Goal: Information Seeking & Learning: Learn about a topic

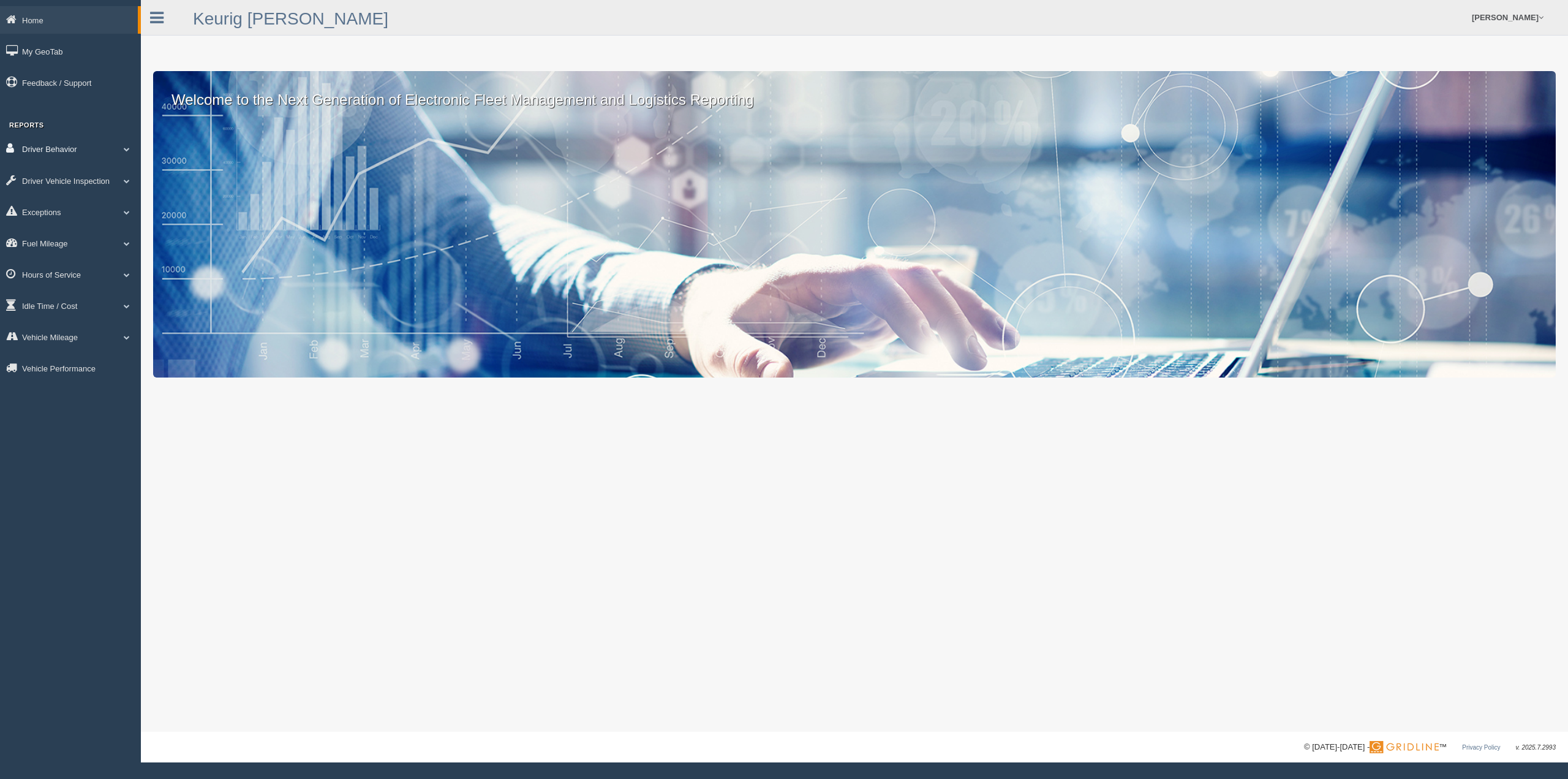
click at [68, 150] on link "Driver Behavior" at bounding box center [70, 149] width 141 height 28
click at [302, 488] on div "Welcome to the Next Generation of Electronic Fleet Management and Logistics Rep…" at bounding box center [854, 366] width 1427 height 732
click at [91, 363] on link "Vehicle Mileage" at bounding box center [70, 359] width 141 height 28
click at [66, 308] on link "Idle Time / Cost" at bounding box center [70, 306] width 141 height 28
click at [98, 397] on link "Idle Percentage" at bounding box center [80, 399] width 116 height 22
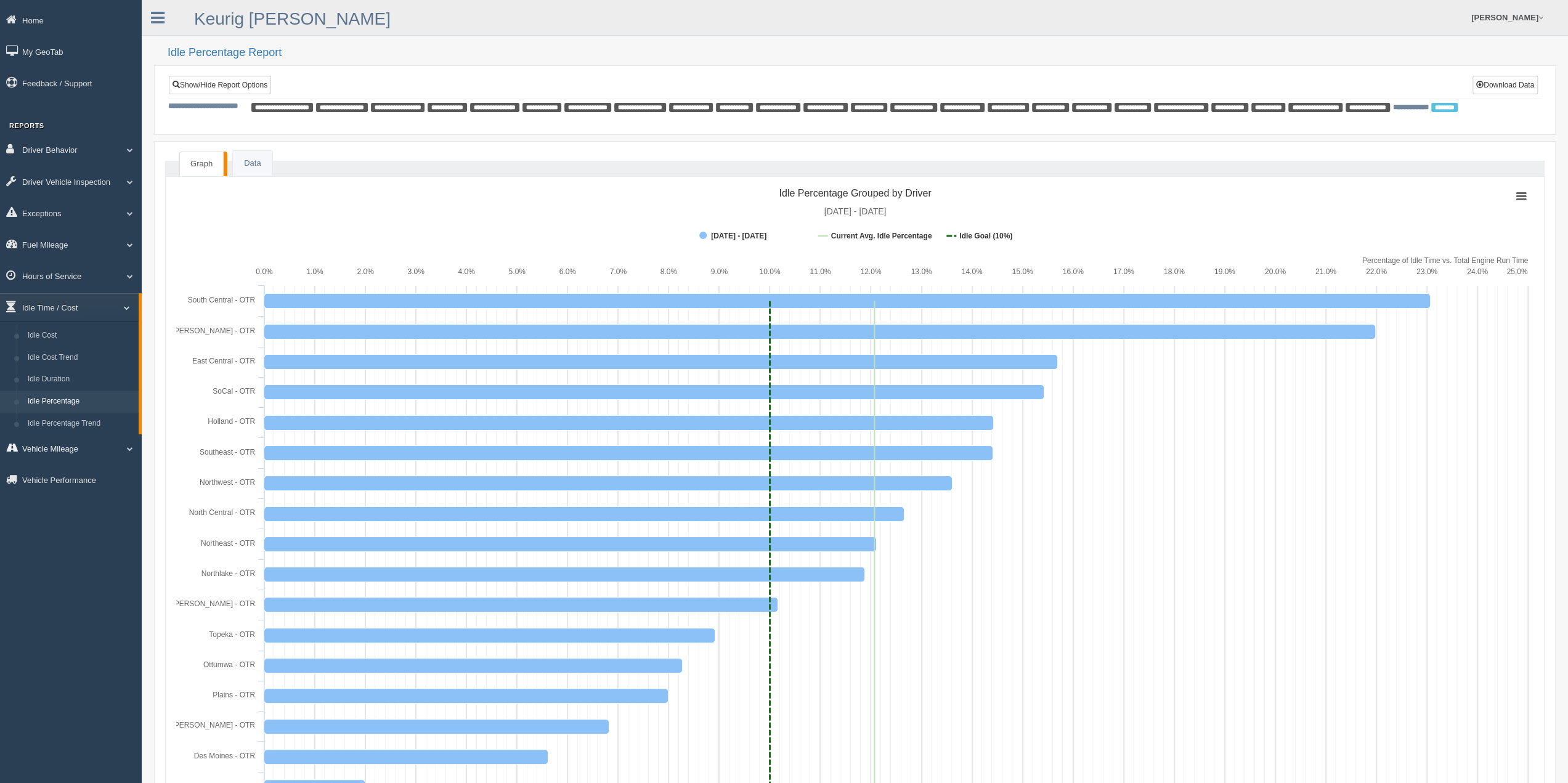
click at [40, 452] on link "Vehicle Mileage" at bounding box center [71, 448] width 141 height 28
click at [61, 153] on link "Driver Behavior" at bounding box center [71, 149] width 141 height 28
click at [350, 222] on rect at bounding box center [855, 497] width 1358 height 628
click at [115, 153] on span at bounding box center [122, 149] width 16 height 6
click at [97, 252] on link "Fuel Mileage" at bounding box center [71, 244] width 141 height 28
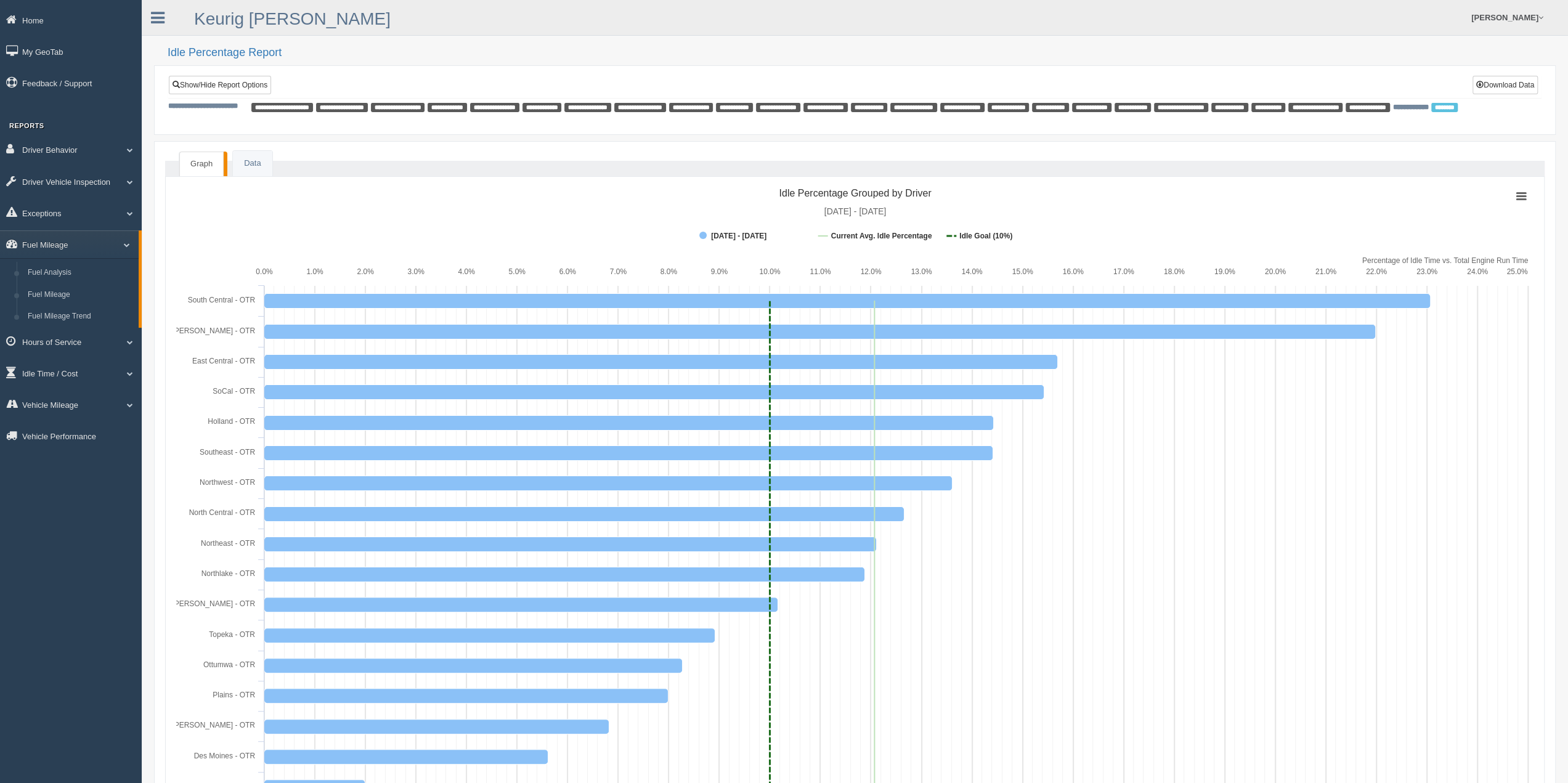
click at [311, 255] on rect at bounding box center [855, 497] width 1358 height 628
click at [68, 412] on link "Vehicle Mileage" at bounding box center [71, 405] width 141 height 28
click at [54, 370] on link "Vehicle Mileage" at bounding box center [80, 367] width 117 height 22
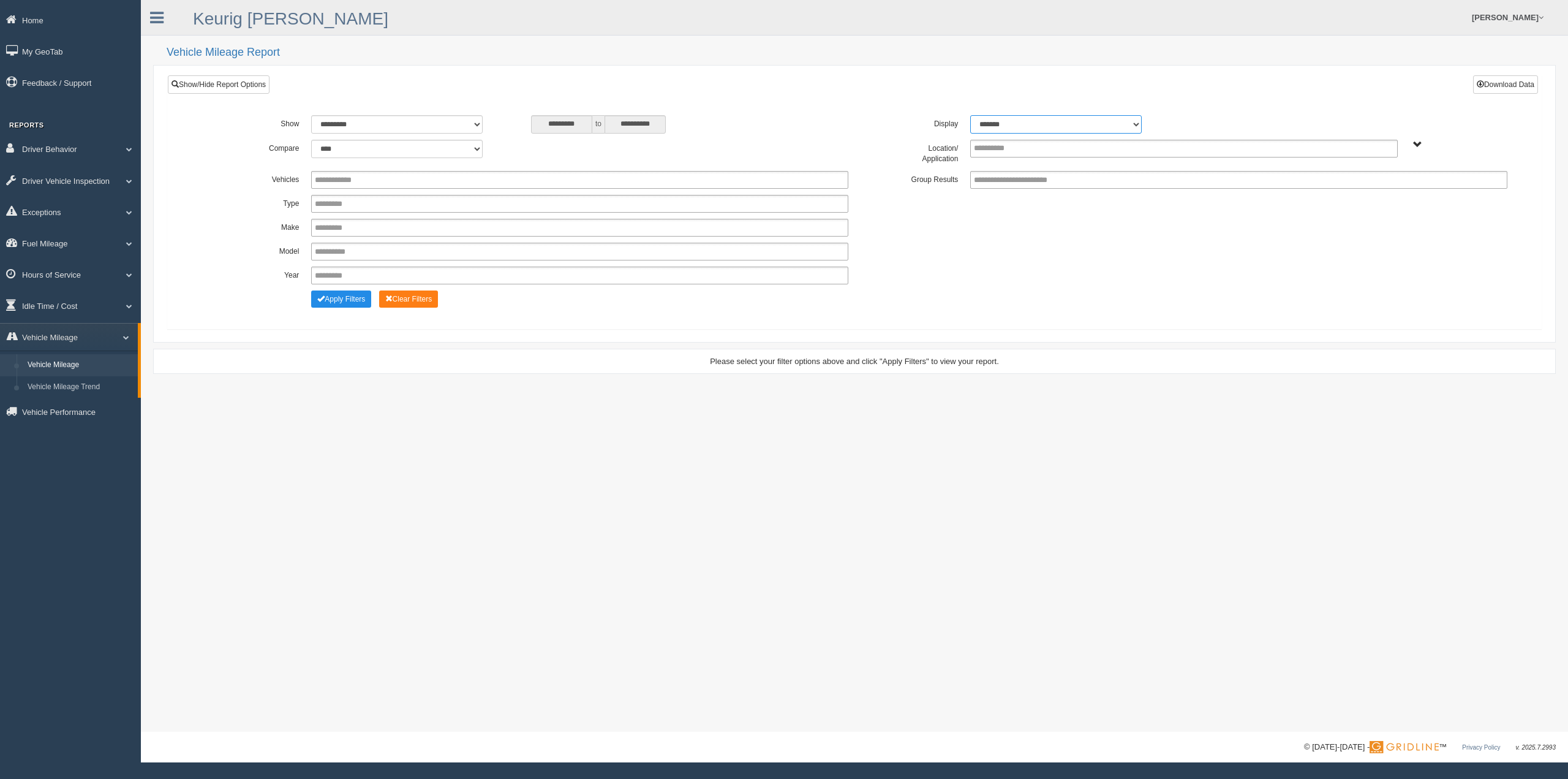
drag, startPoint x: 1131, startPoint y: 121, endPoint x: 1119, endPoint y: 131, distance: 15.6
click at [1131, 121] on select "******* ******" at bounding box center [1056, 125] width 172 height 19
select select "**"
click at [970, 115] on select "******* ******" at bounding box center [1056, 125] width 172 height 19
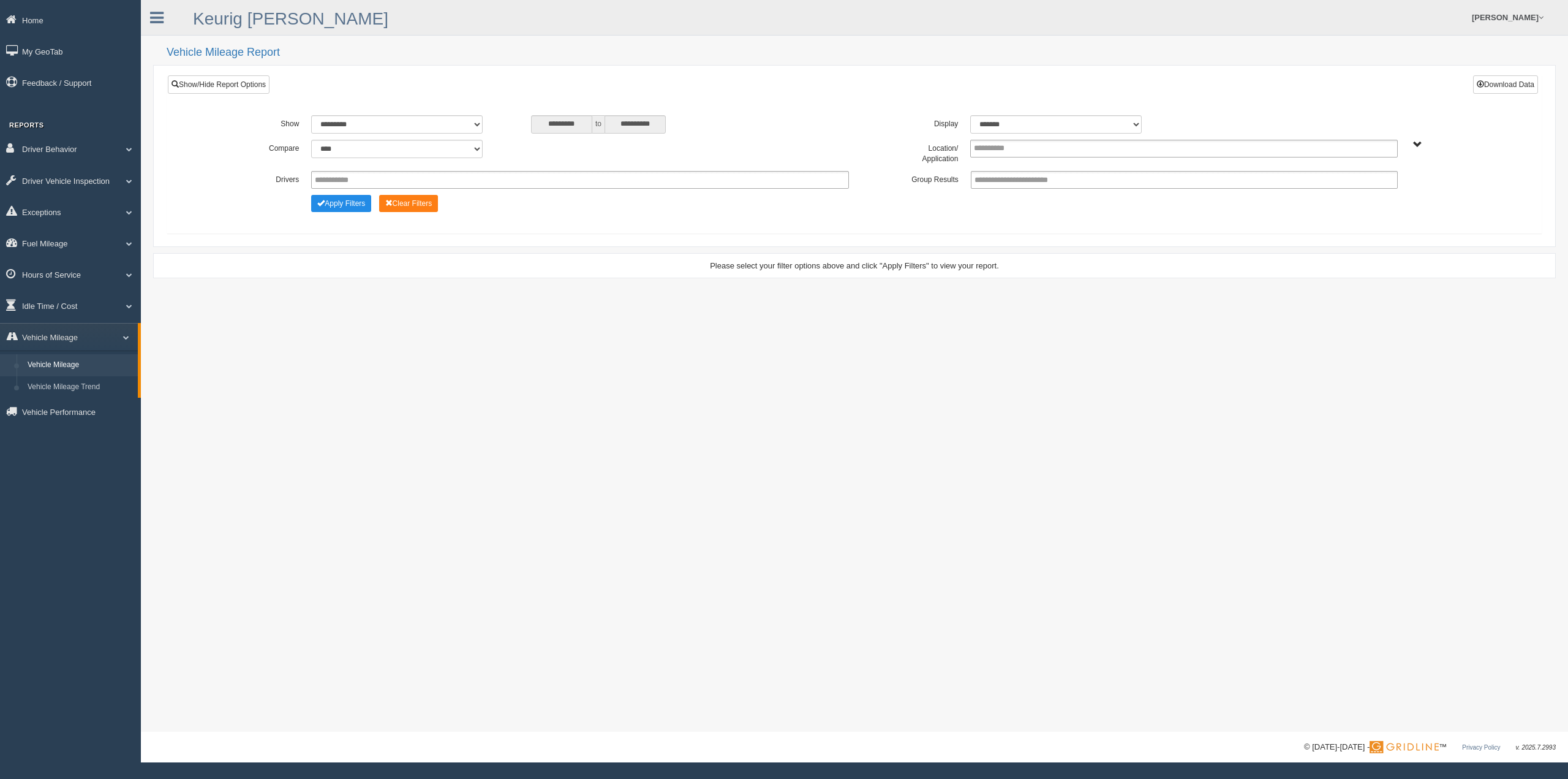
click at [1419, 145] on span "OTR- Group" at bounding box center [1418, 145] width 9 height 9
click at [1384, 192] on button "OTR- Group" at bounding box center [1382, 188] width 55 height 13
click at [1387, 249] on button "North Central - OTR" at bounding box center [1395, 255] width 80 height 13
click at [1384, 311] on button "Northlake - OTR" at bounding box center [1385, 317] width 60 height 13
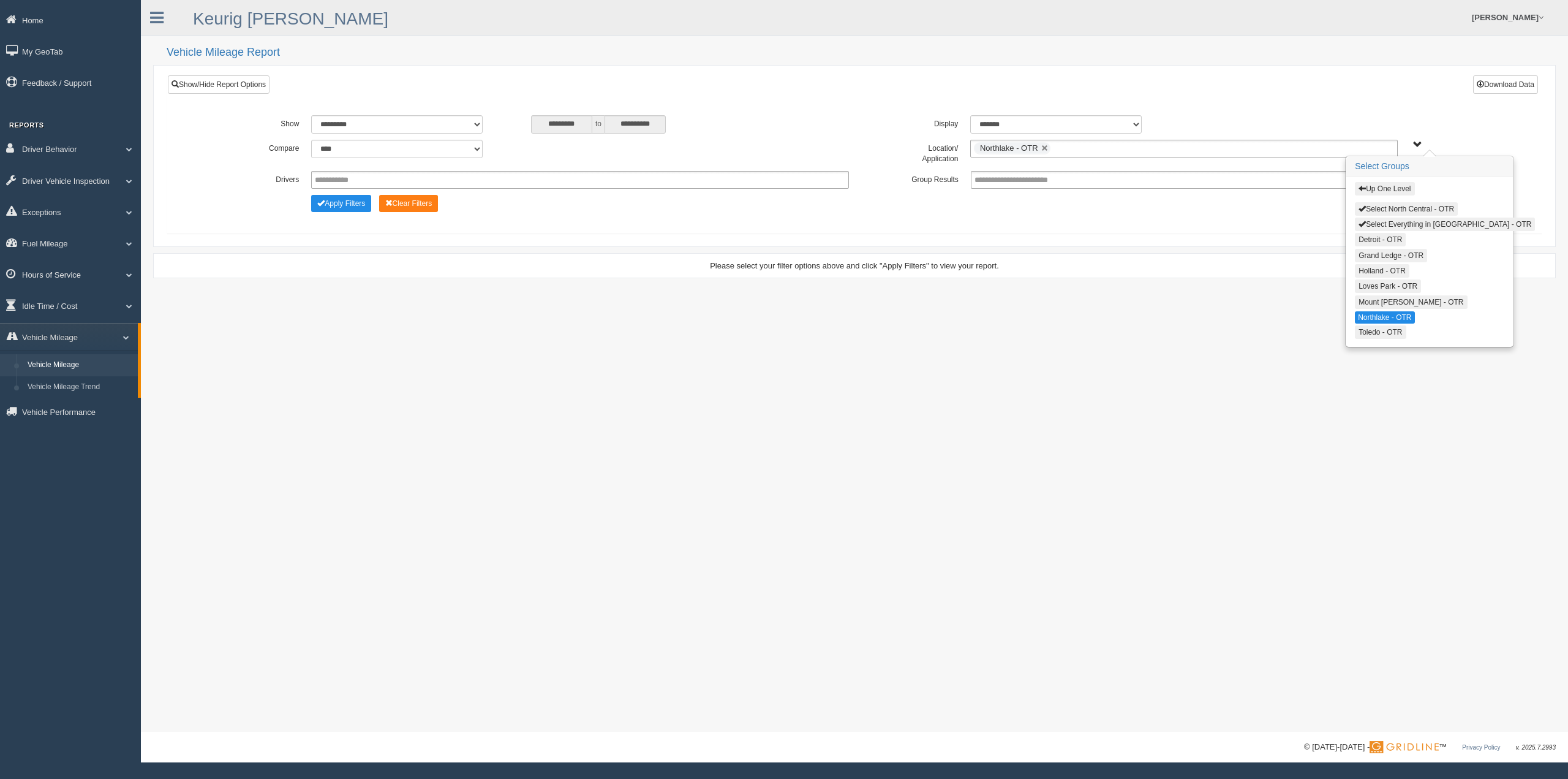
click at [1288, 390] on div "**********" at bounding box center [854, 366] width 1427 height 732
click at [354, 196] on button "Apply Filters" at bounding box center [341, 204] width 60 height 17
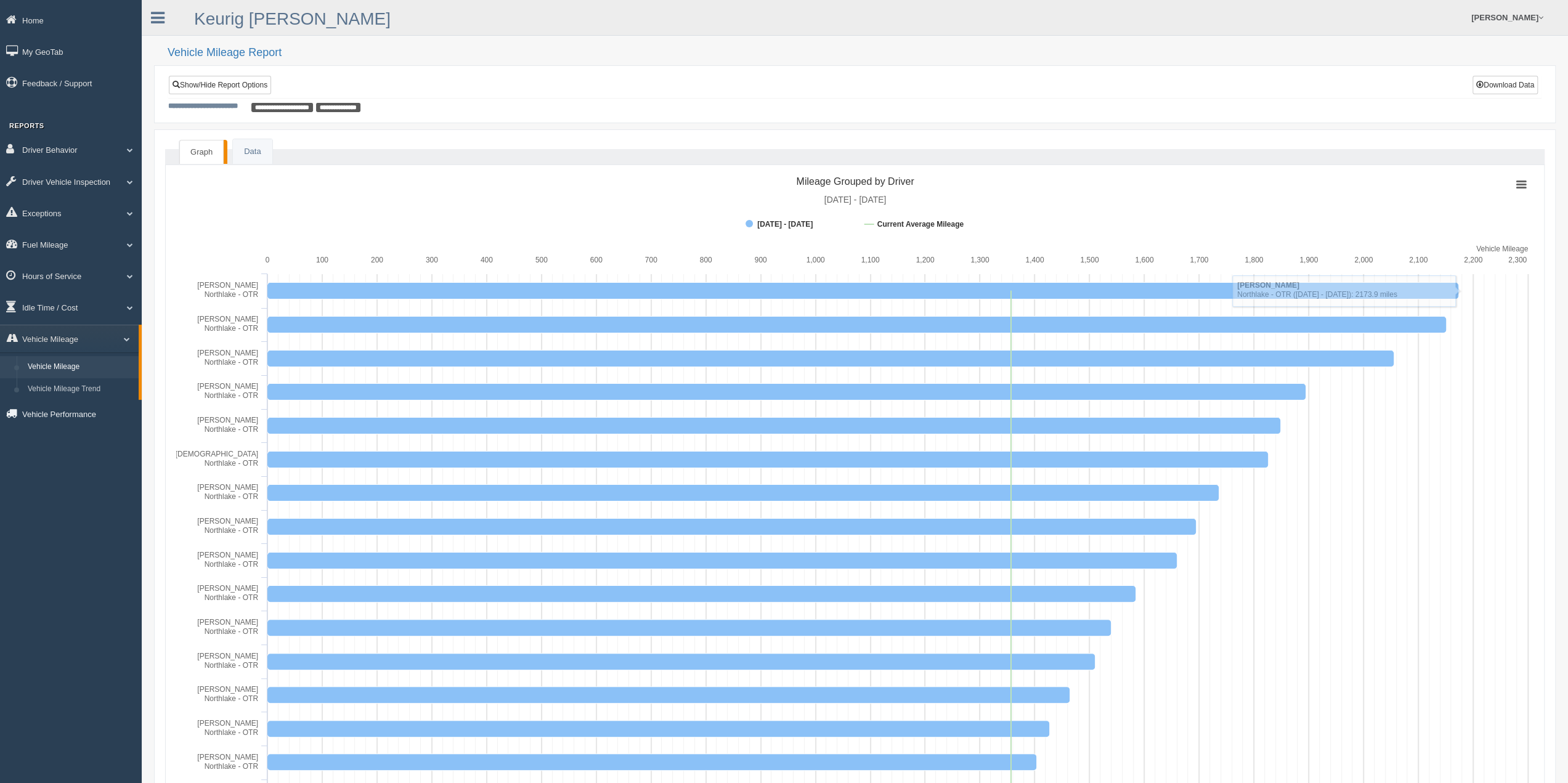
drag, startPoint x: 83, startPoint y: 414, endPoint x: 77, endPoint y: 415, distance: 6.1
click at [82, 414] on link "Vehicle Performance" at bounding box center [71, 414] width 141 height 28
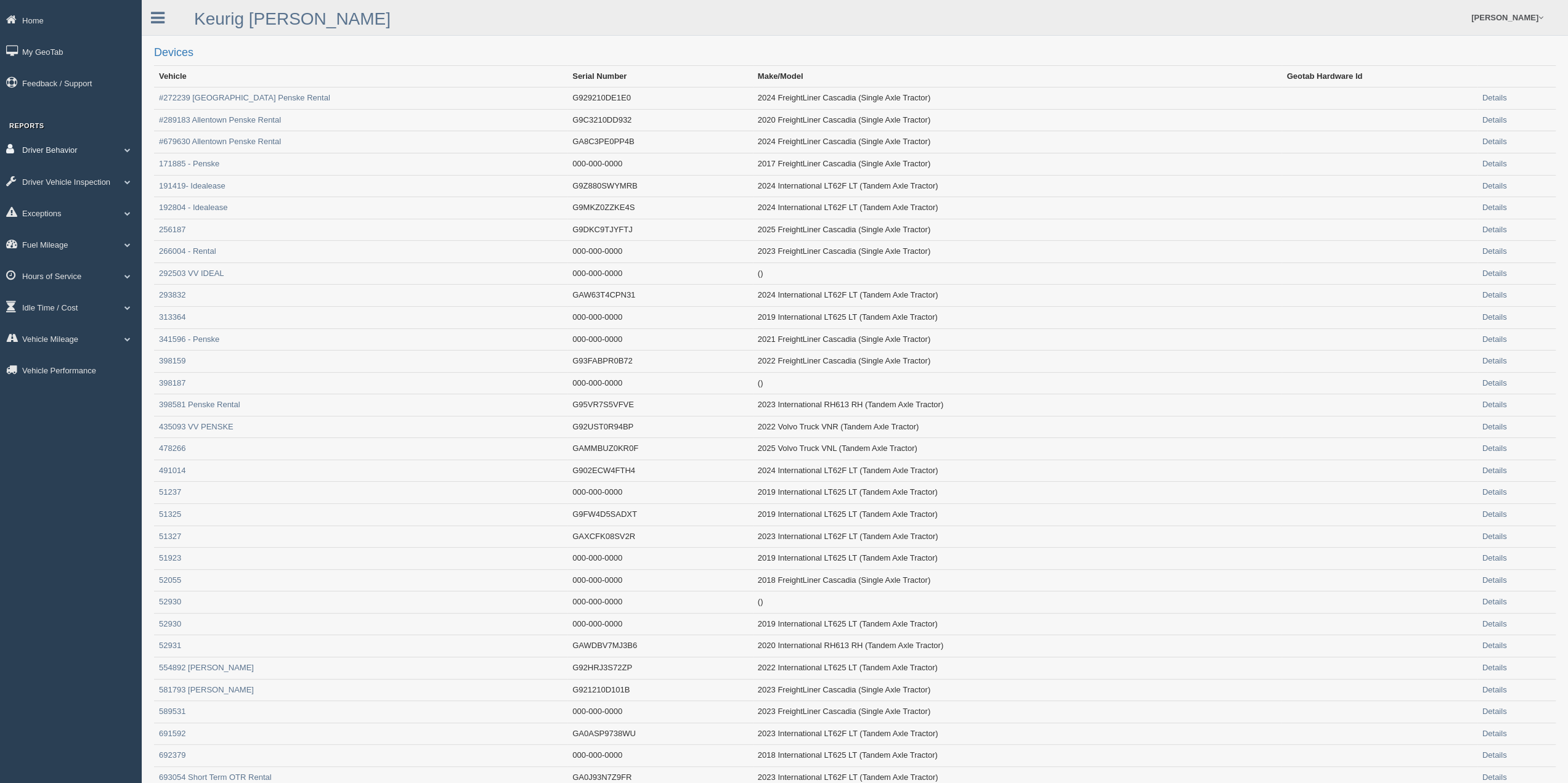
click at [52, 155] on link "Driver Behavior" at bounding box center [71, 149] width 141 height 28
click at [41, 534] on div "Home My GeoTab Feedback / Support Reports Driver Behavior Driver Scorecard Driv…" at bounding box center [71, 392] width 141 height 783
click at [57, 202] on link "Driver Vehicle Inspection" at bounding box center [71, 203] width 141 height 28
click at [62, 583] on div "Home My GeoTab Feedback / Support Reports Driver Behavior Driver Scorecard Driv…" at bounding box center [71, 392] width 141 height 783
